Goal: Transaction & Acquisition: Purchase product/service

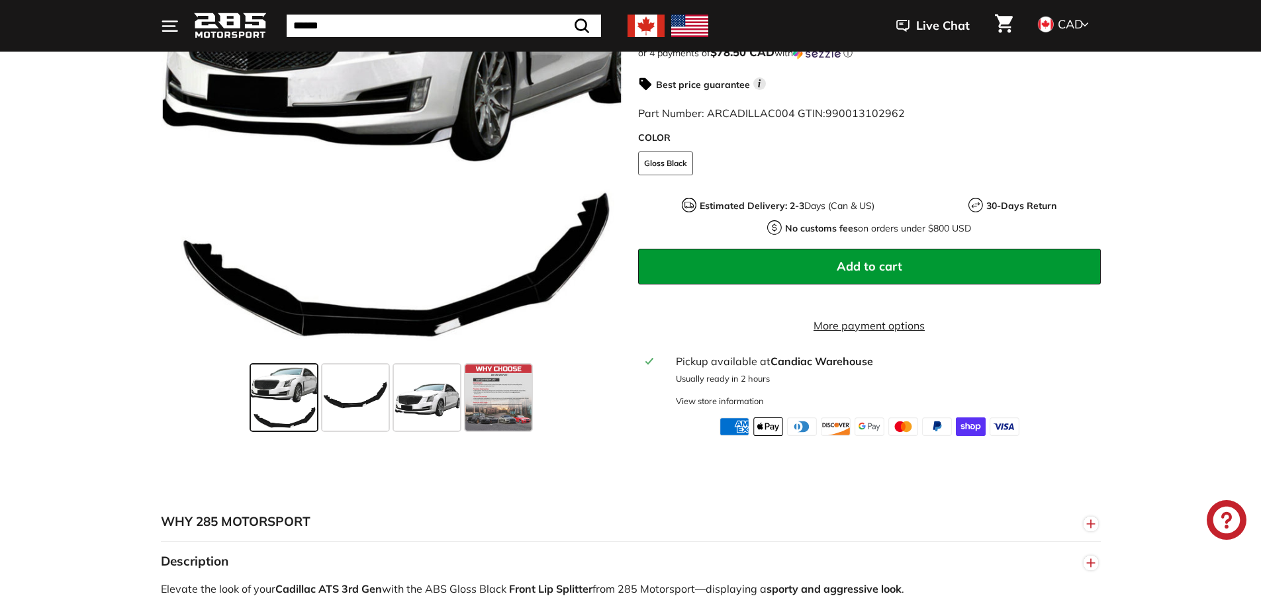
scroll to position [132, 0]
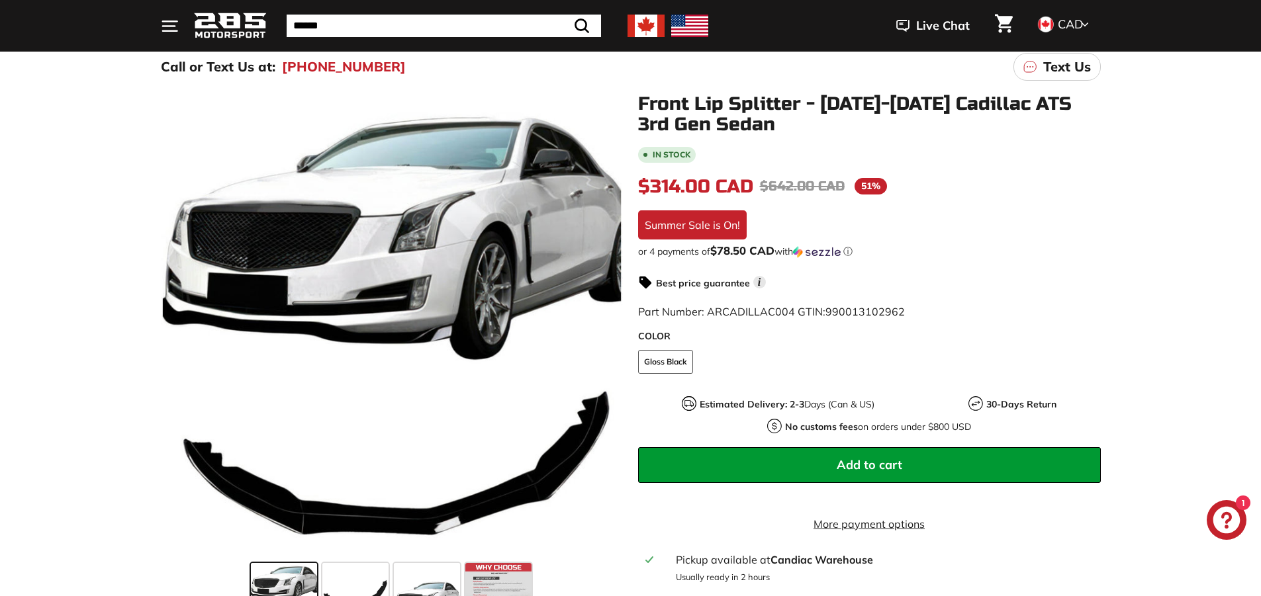
click at [1008, 469] on button "Add to cart" at bounding box center [869, 466] width 463 height 36
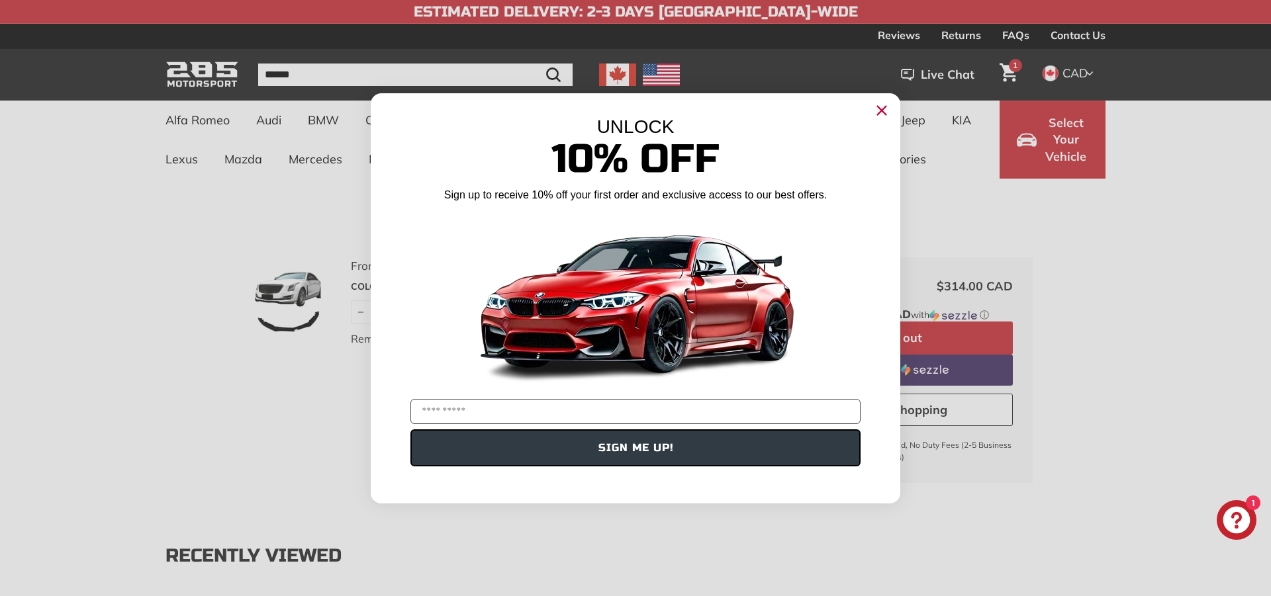
click at [884, 114] on icon "Close dialog" at bounding box center [882, 110] width 9 height 9
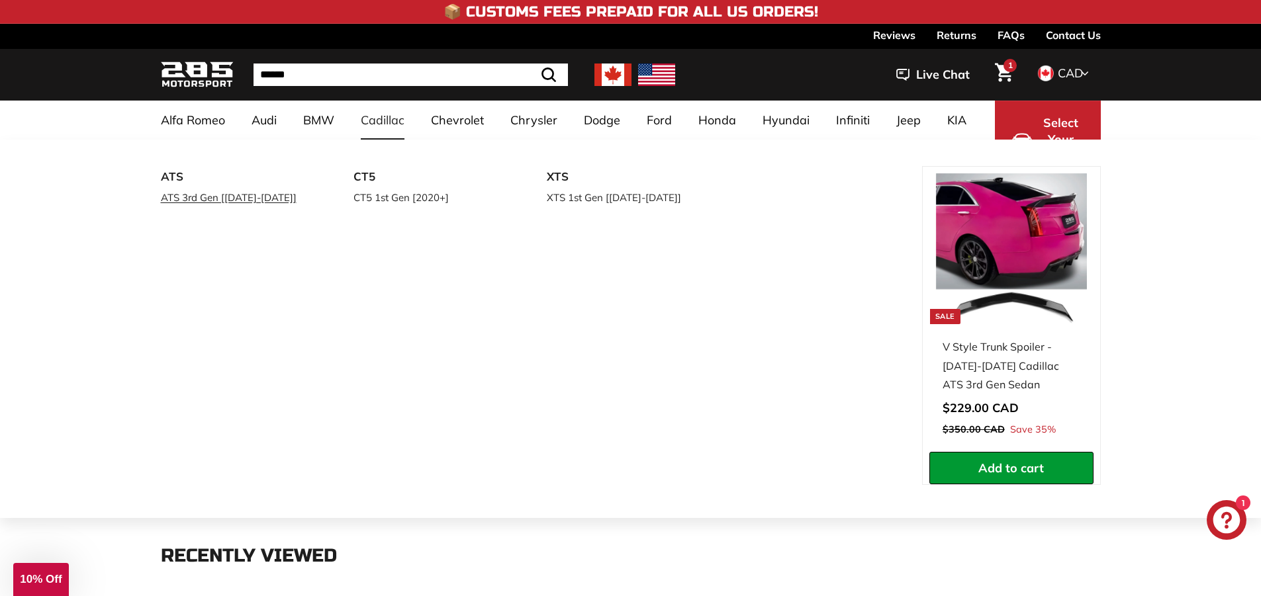
click at [242, 203] on link "ATS 3rd Gen [[DATE]-[DATE]]" at bounding box center [239, 197] width 156 height 19
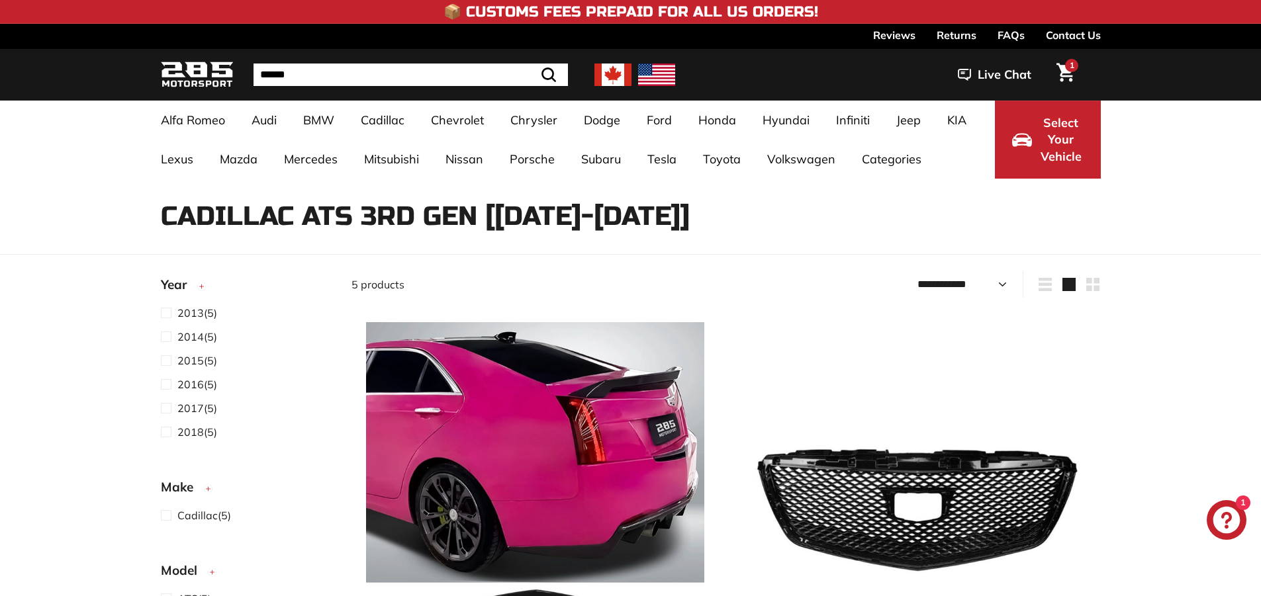
select select "**********"
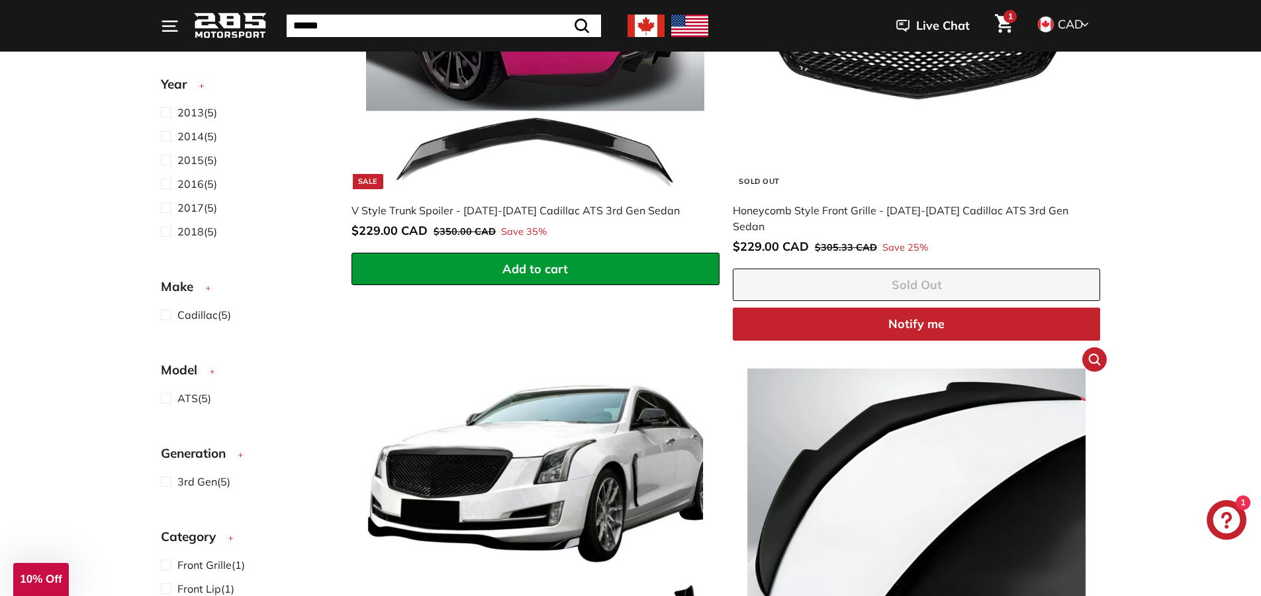
scroll to position [463, 0]
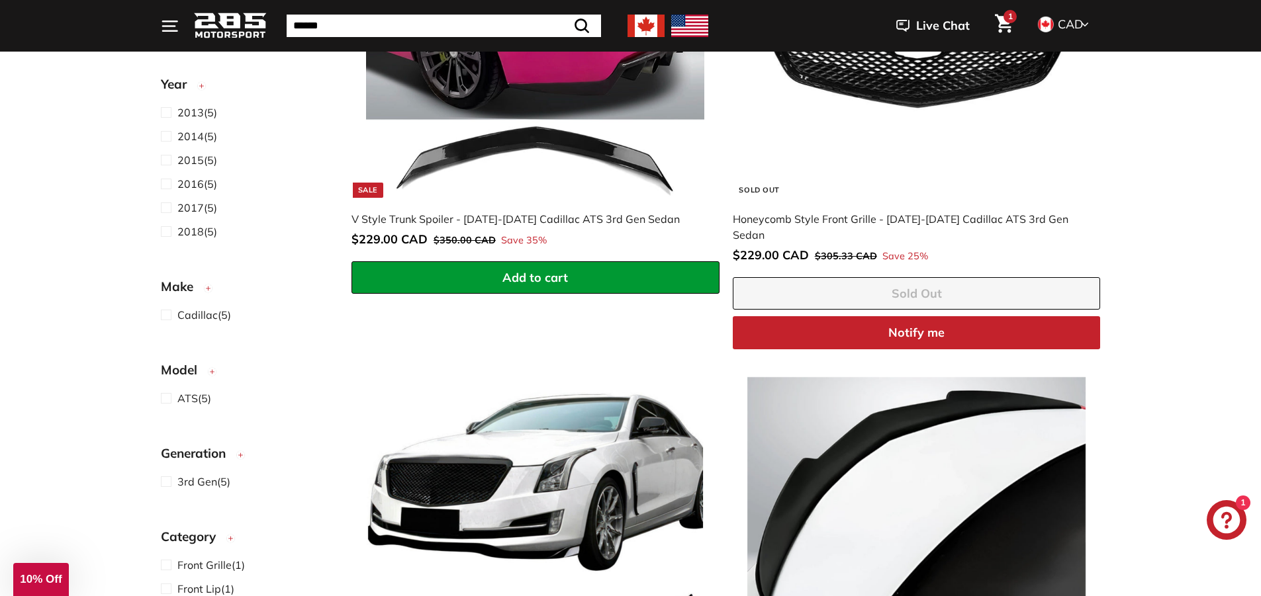
click at [585, 273] on button "Add to cart" at bounding box center [536, 278] width 368 height 33
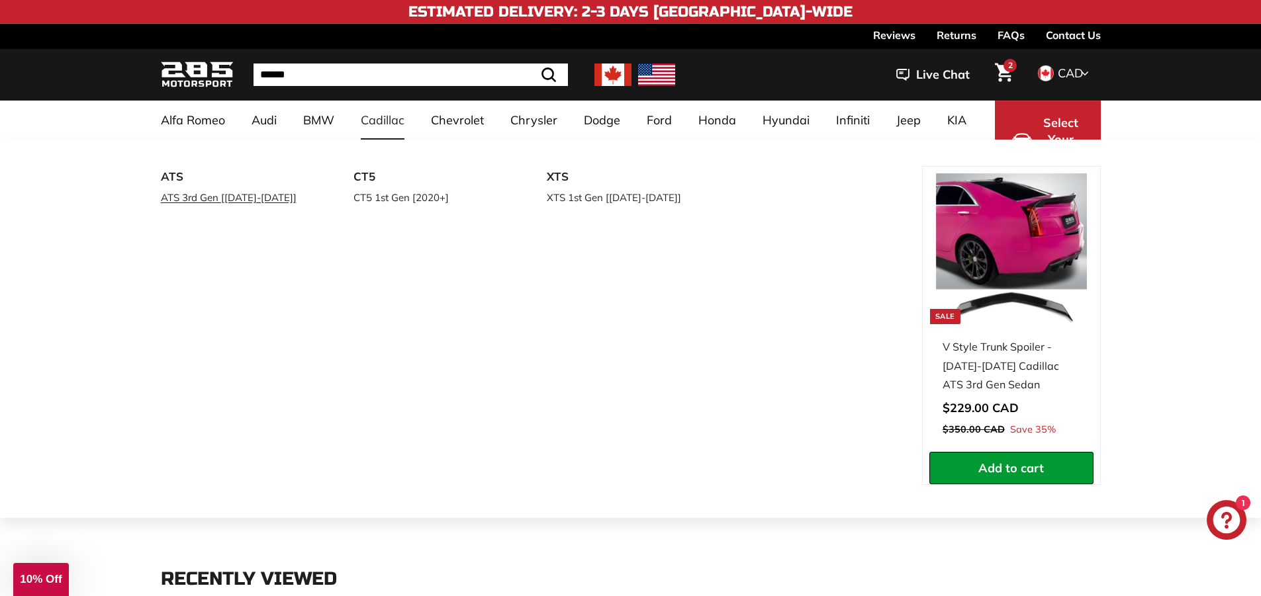
click at [236, 195] on link "ATS 3rd Gen [[DATE]-[DATE]]" at bounding box center [239, 197] width 156 height 19
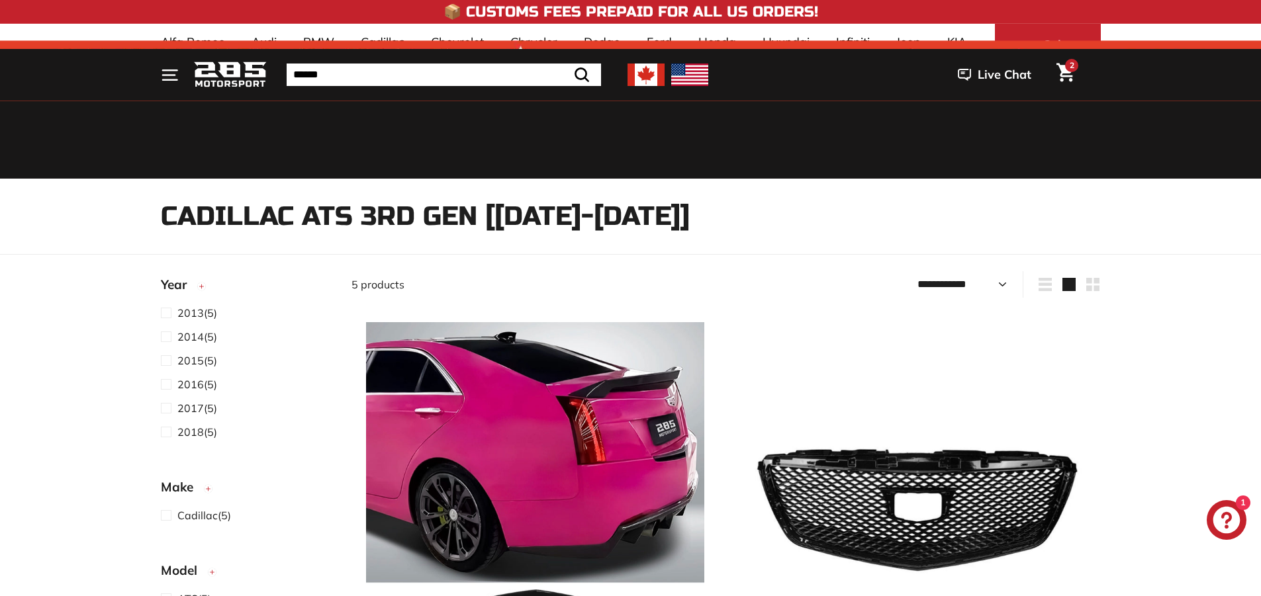
select select "**********"
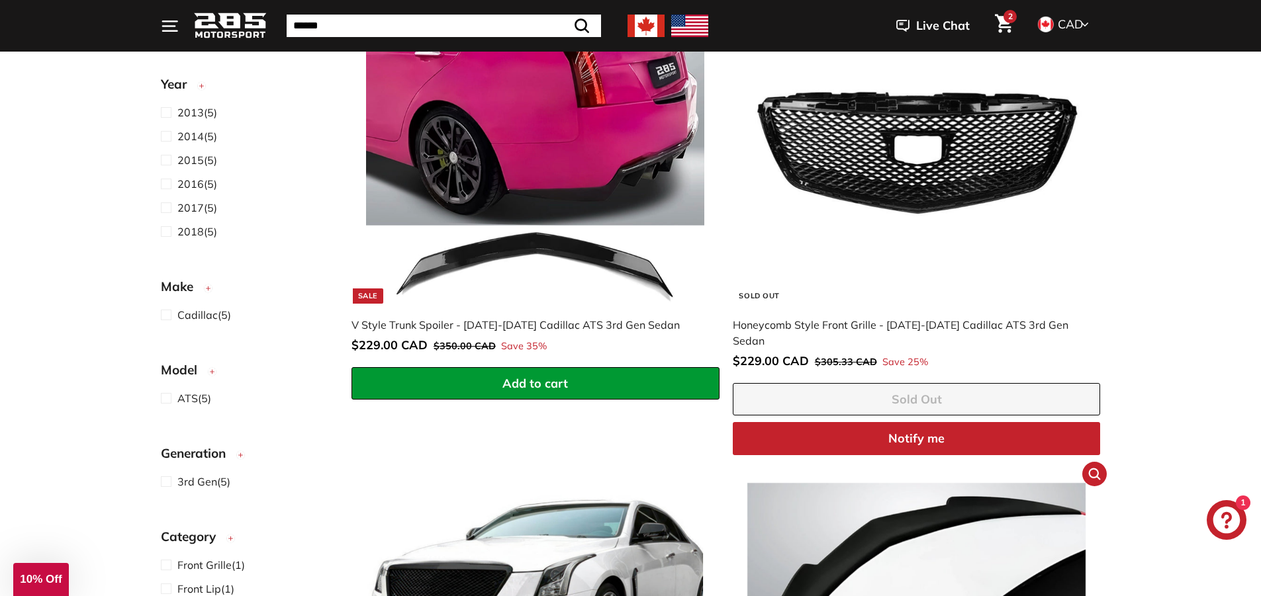
scroll to position [596, 0]
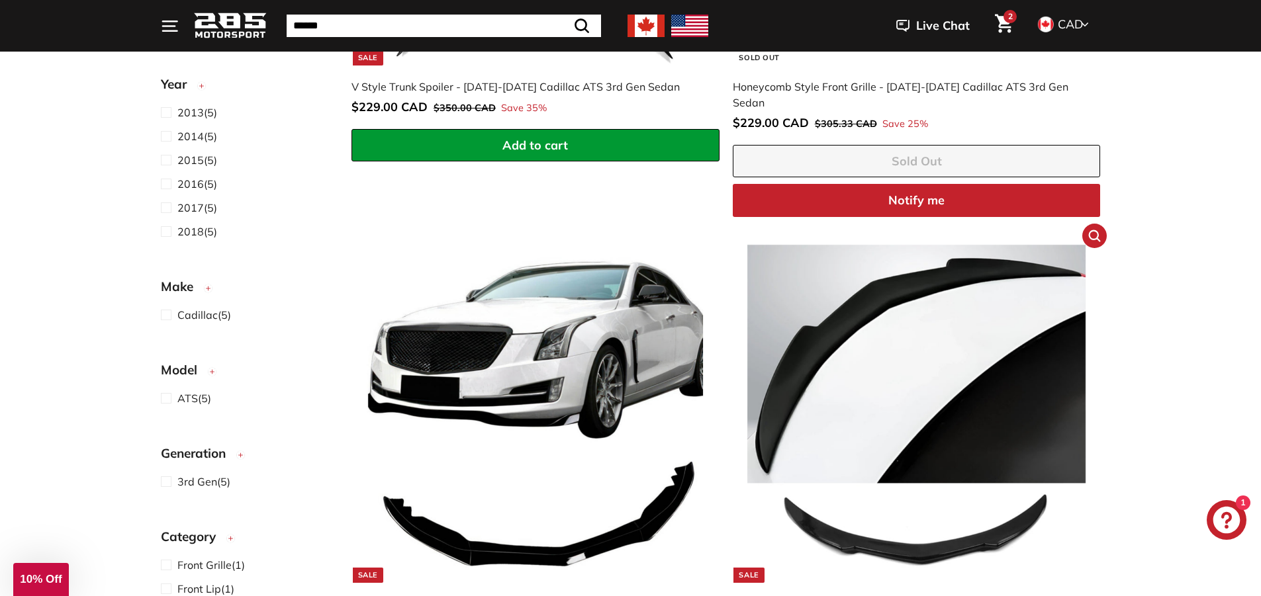
click at [916, 331] on img at bounding box center [916, 414] width 338 height 338
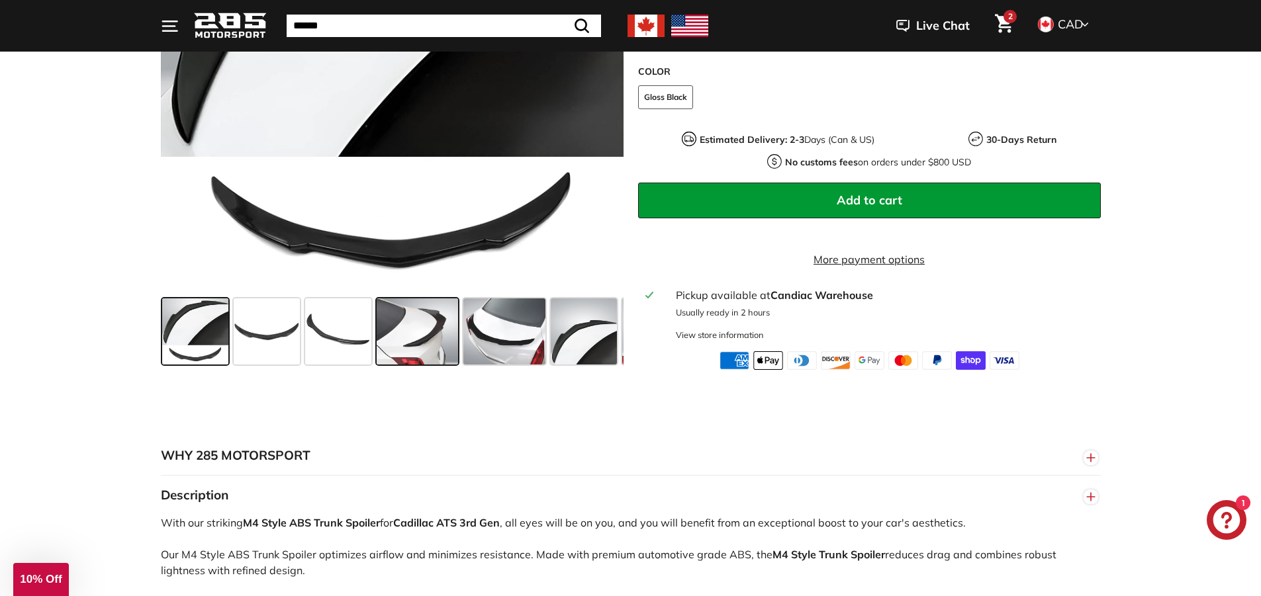
click at [405, 340] on span at bounding box center [418, 332] width 82 height 66
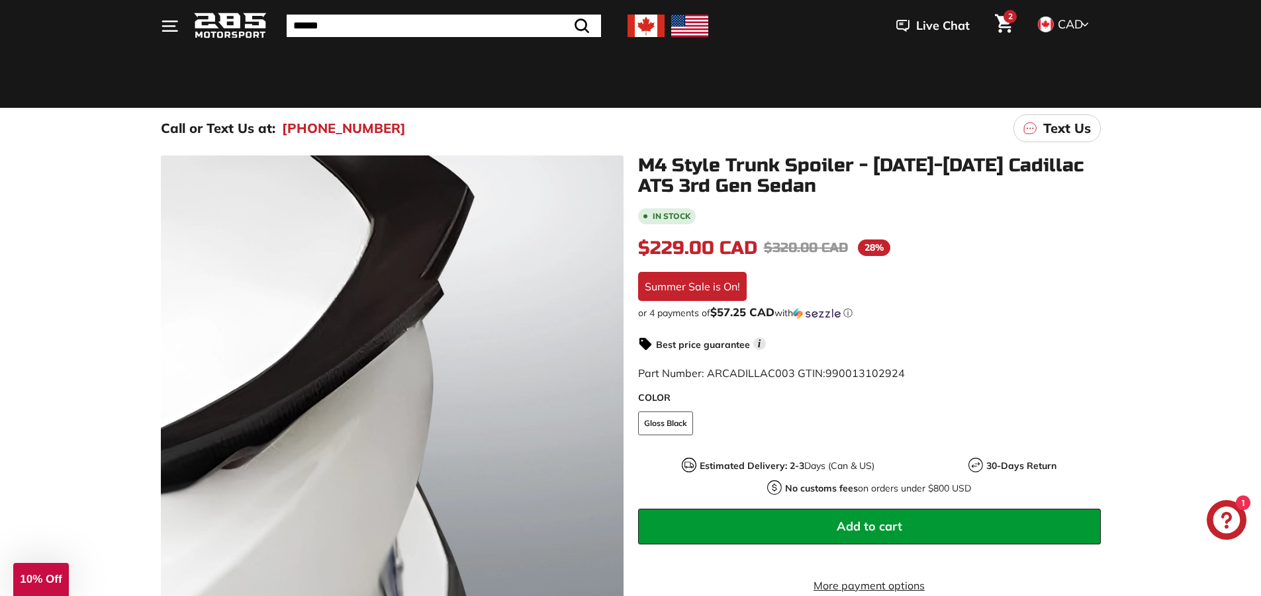
scroll to position [66, 0]
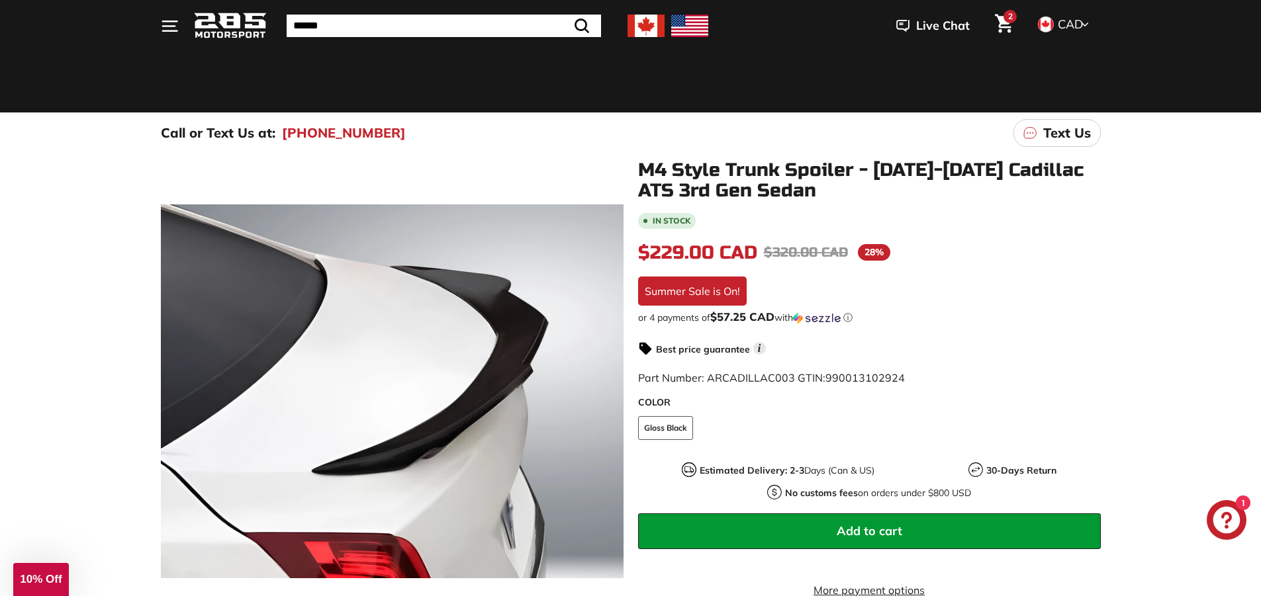
click at [1001, 15] on icon "Cart" at bounding box center [1004, 23] width 18 height 19
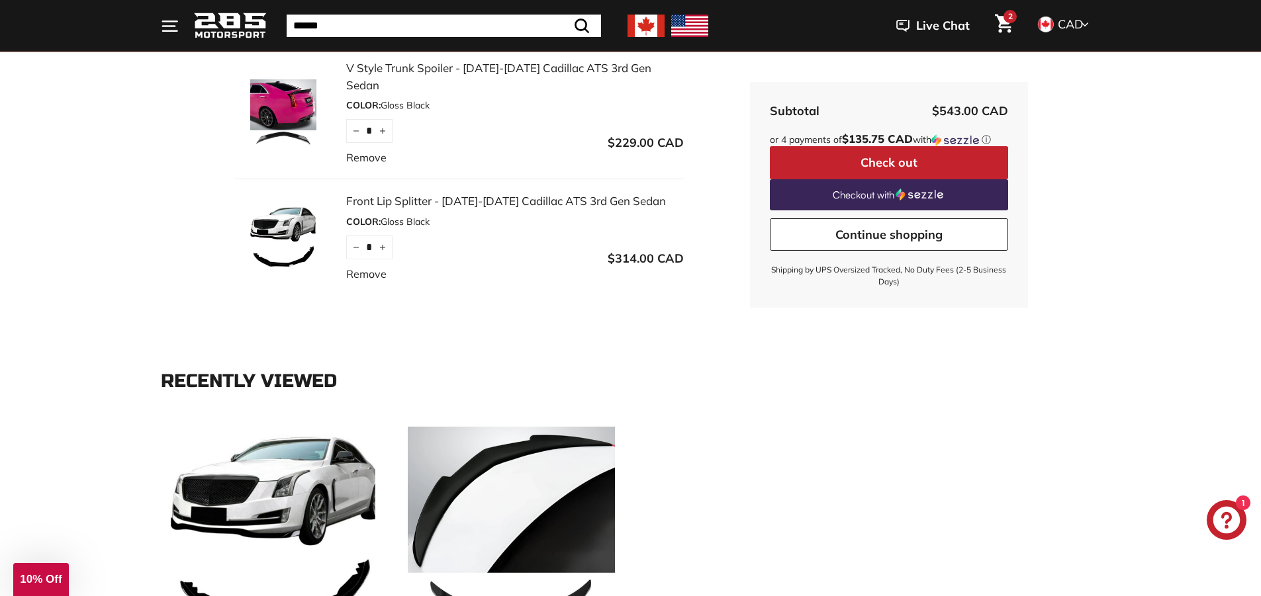
scroll to position [199, 0]
